Goal: Check status: Check status

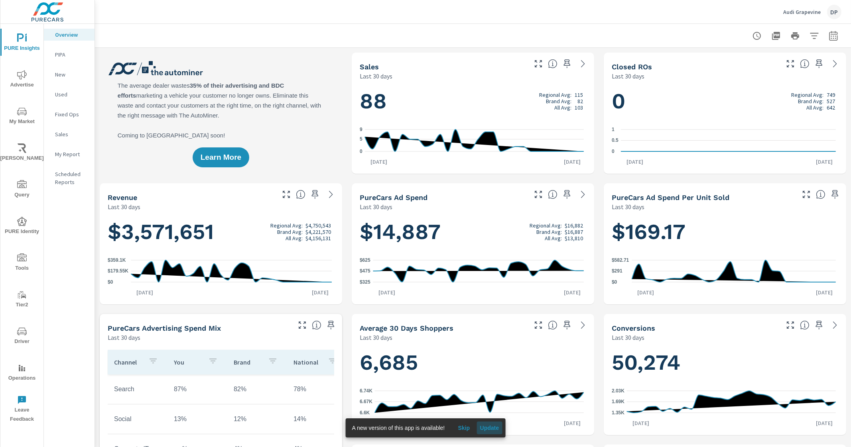
click at [488, 427] on span "Update" at bounding box center [489, 428] width 19 height 7
